Goal: Answer question/provide support

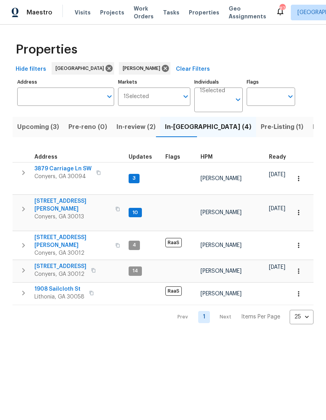
click at [47, 233] on span "[STREET_ADDRESS][PERSON_NAME]" at bounding box center [72, 241] width 76 height 16
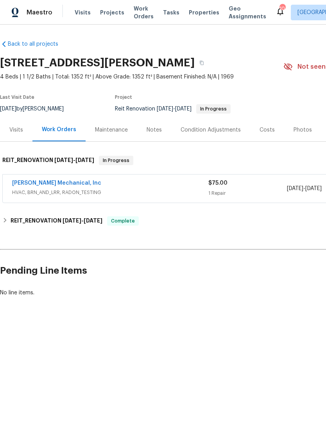
click at [33, 185] on link "[PERSON_NAME] Mechanical, Inc" at bounding box center [56, 182] width 89 height 5
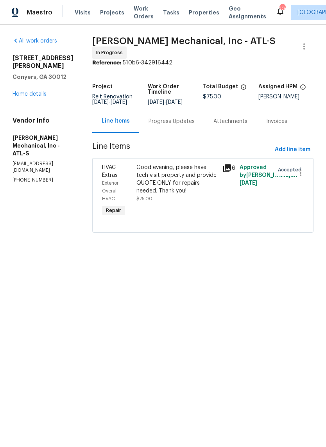
click at [199, 116] on div "Progress Updates" at bounding box center [171, 121] width 65 height 23
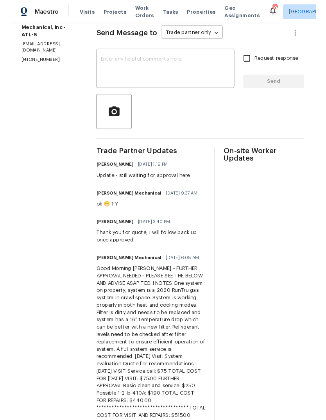
scroll to position [103, 0]
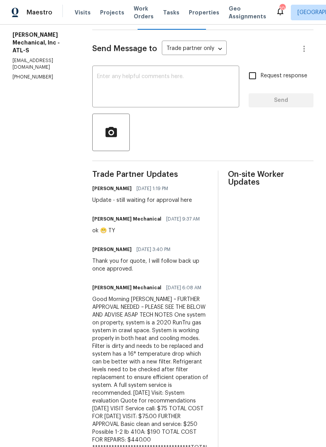
click at [217, 93] on textarea at bounding box center [165, 87] width 137 height 27
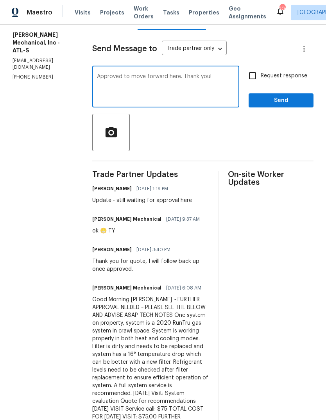
type textarea "Approved to move forward here. Thank you!"
click at [294, 108] on button "Send" at bounding box center [280, 100] width 65 height 14
